Goal: Consume media (video, audio): Consume media (video, audio)

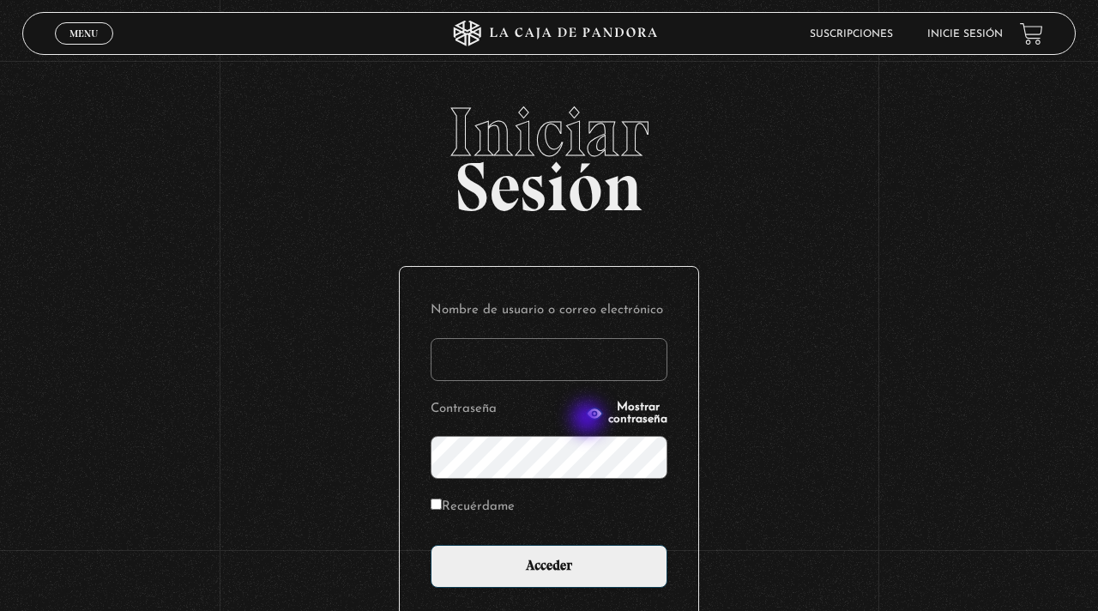
type input "geldali@gmail.com"
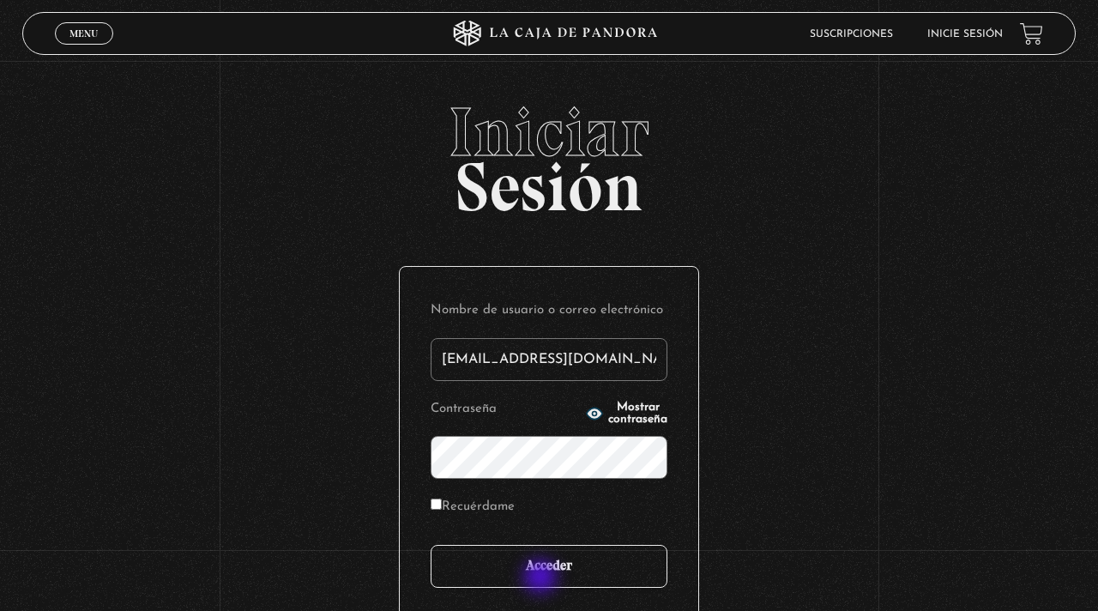
click at [542, 578] on input "Acceder" at bounding box center [549, 566] width 237 height 43
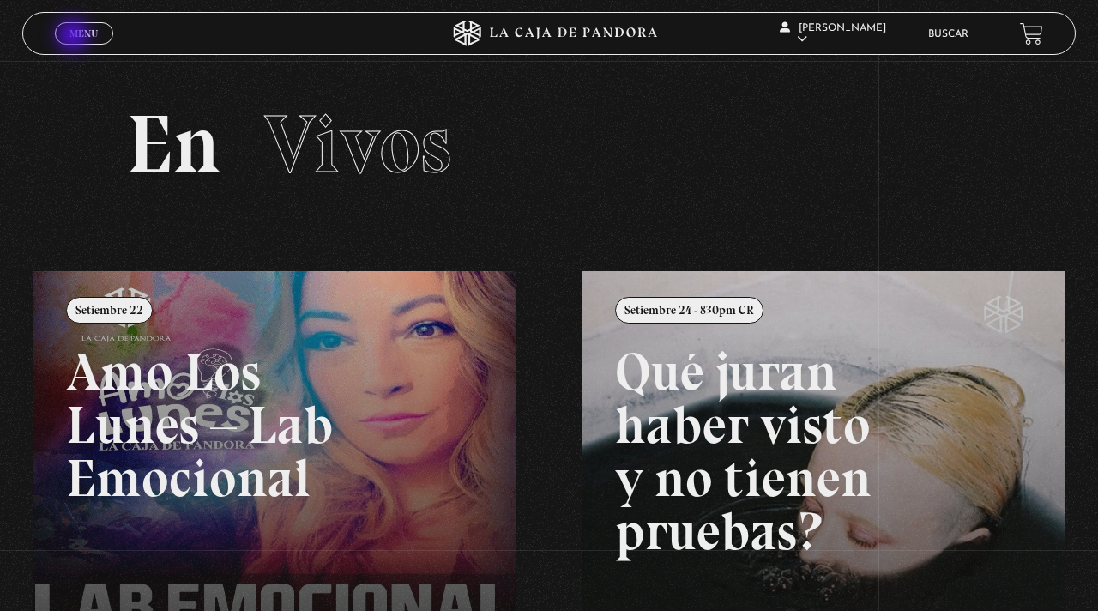
click at [75, 37] on span "Menu" at bounding box center [83, 33] width 28 height 10
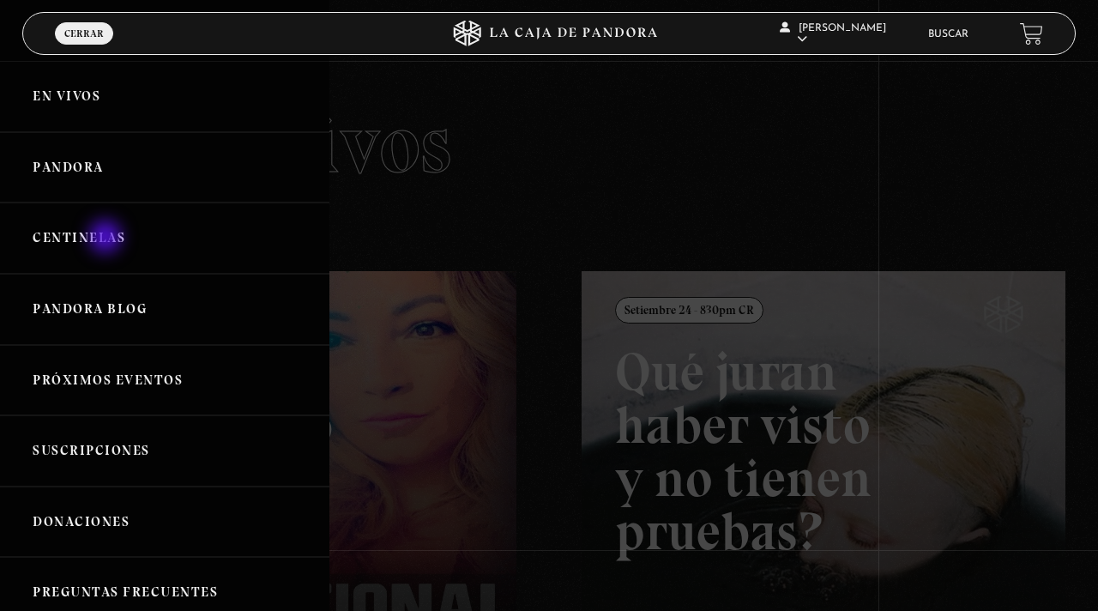
click at [107, 238] on link "Centinelas" at bounding box center [164, 237] width 329 height 71
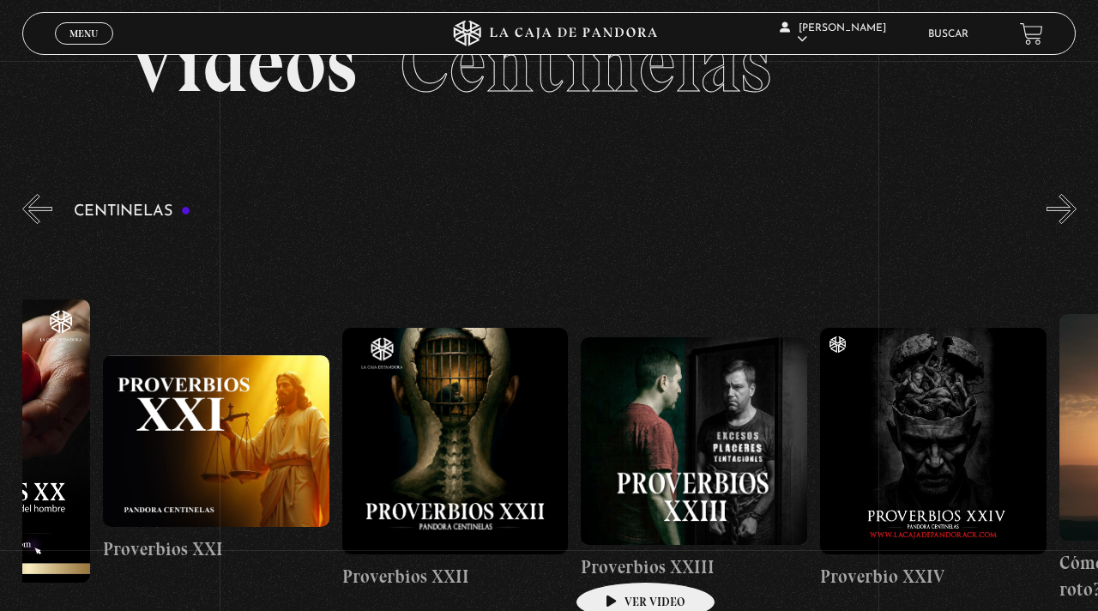
scroll to position [91, 0]
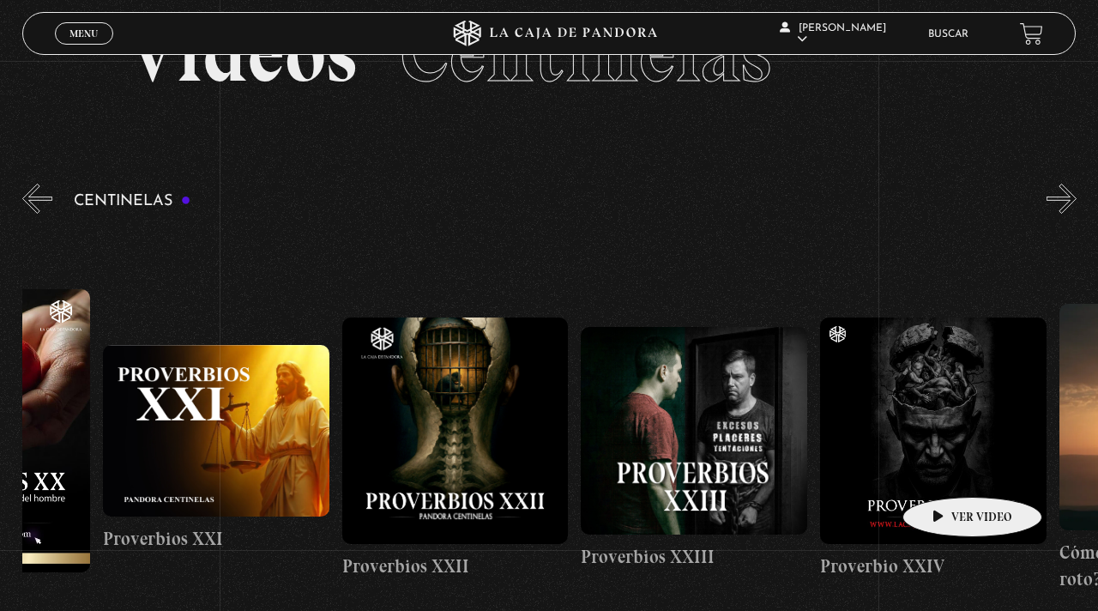
click at [945, 471] on figure at bounding box center [933, 430] width 226 height 226
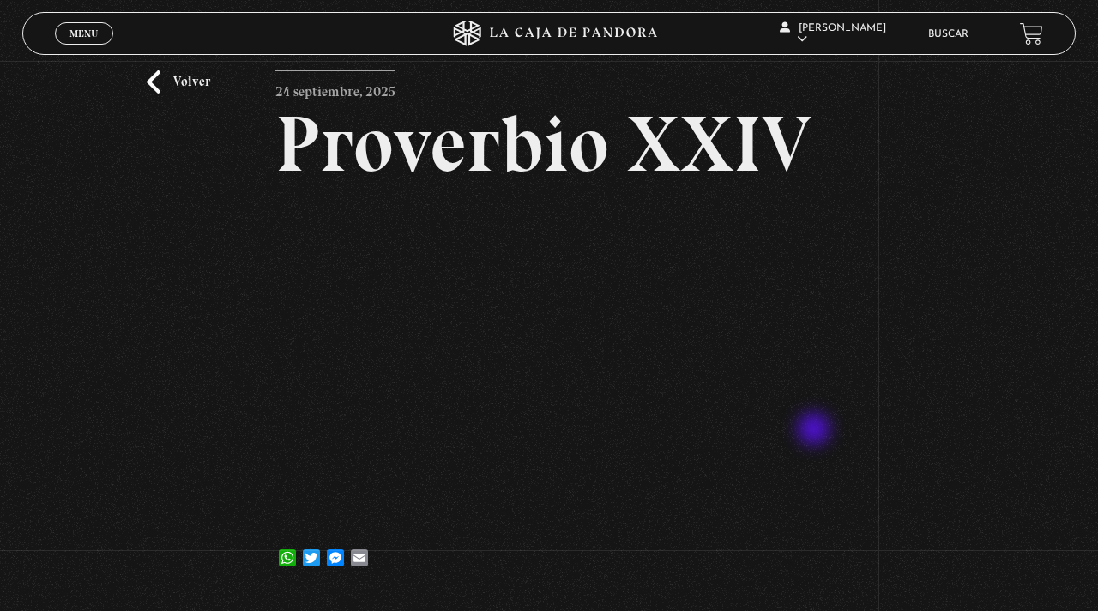
scroll to position [54, 0]
